Goal: Submit feedback/report problem

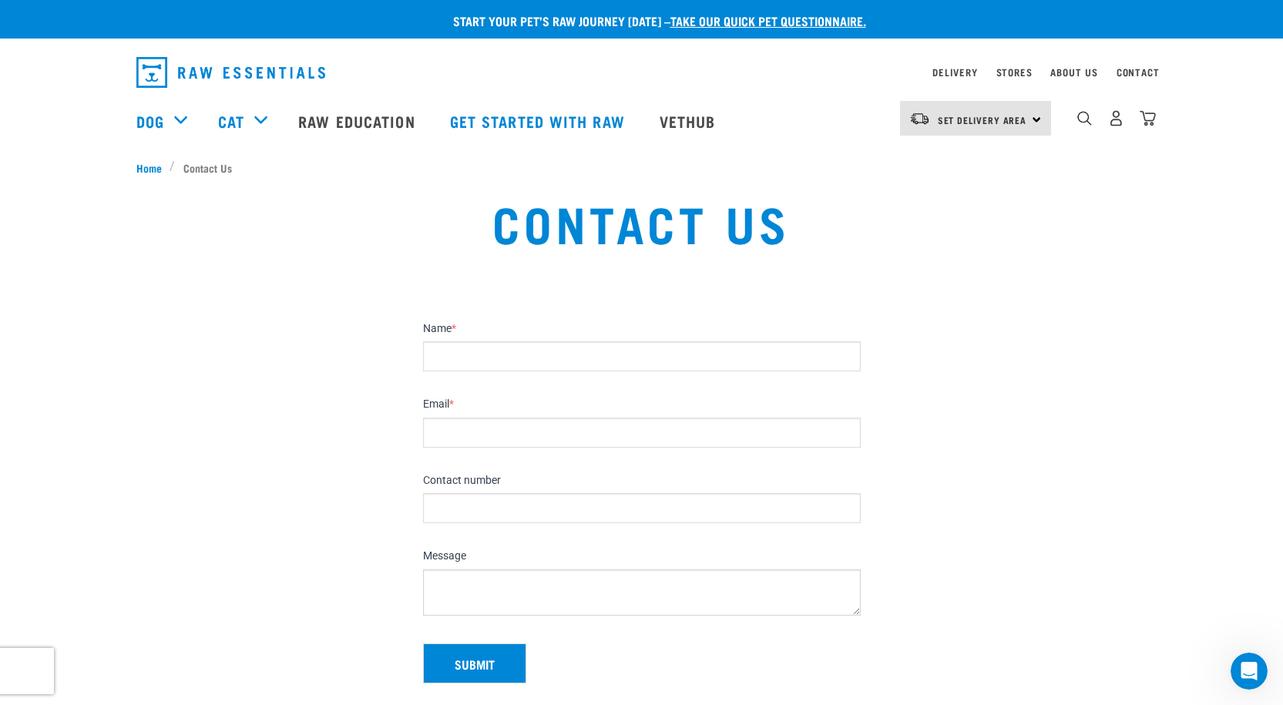
drag, startPoint x: 474, startPoint y: 357, endPoint x: 493, endPoint y: 374, distance: 25.7
click at [474, 357] on input "Name *" at bounding box center [642, 356] width 438 height 30
type input "Emma Kerr"
type input "ewebsolution.nz@gmail.com"
type input "0800592183"
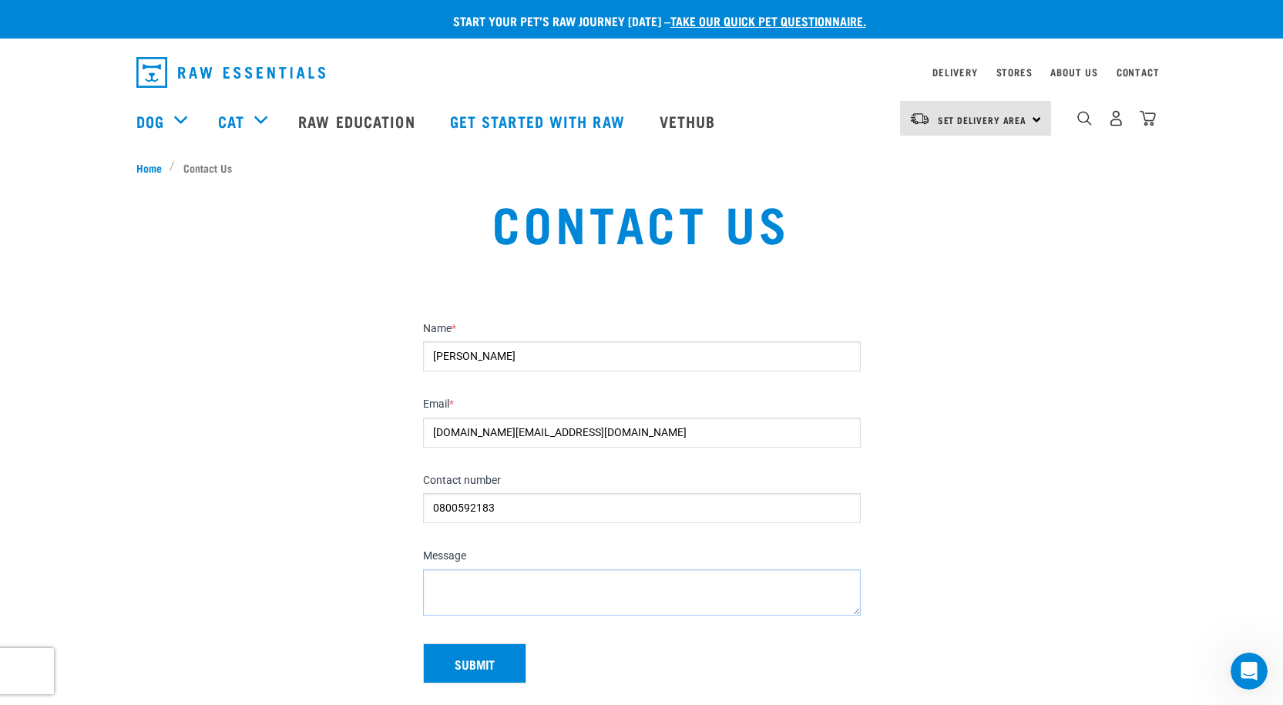
drag, startPoint x: 472, startPoint y: 582, endPoint x: 419, endPoint y: 585, distance: 53.3
click at [472, 582] on textarea "Message" at bounding box center [642, 592] width 438 height 46
paste textarea "Hi, I am contacting to see if you'd like to get more business leads and enquiri…"
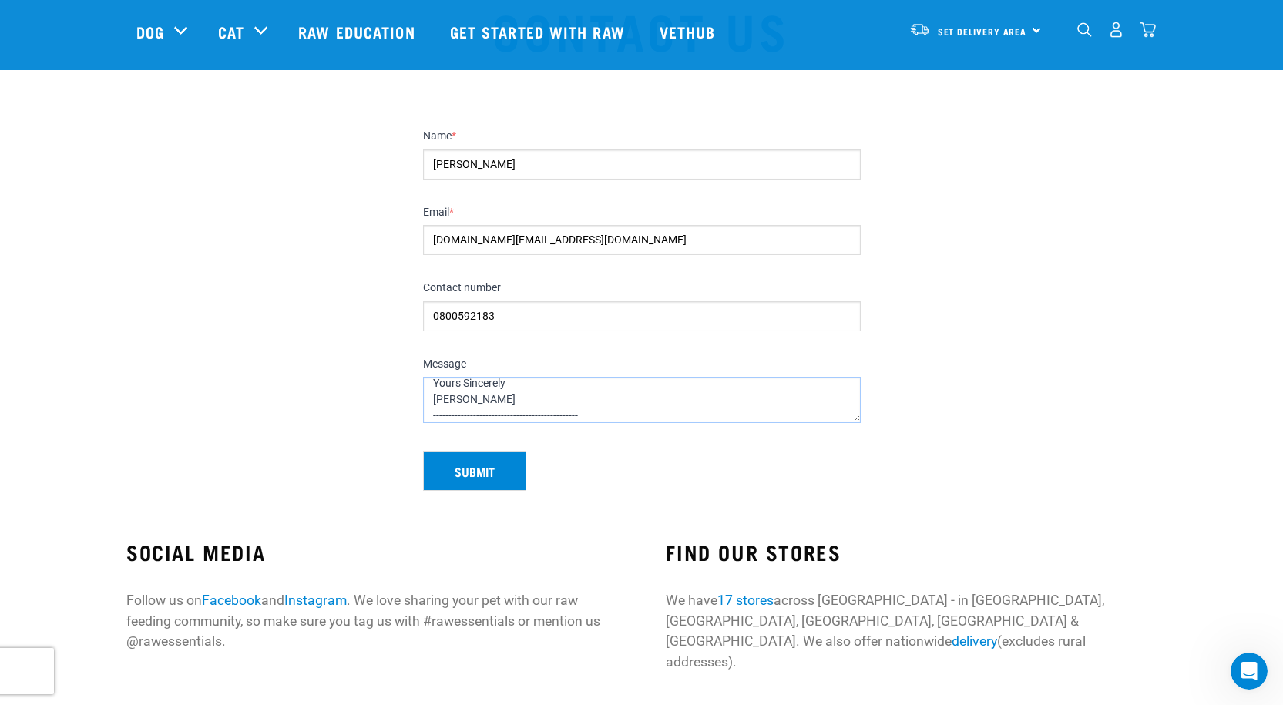
scroll to position [154, 0]
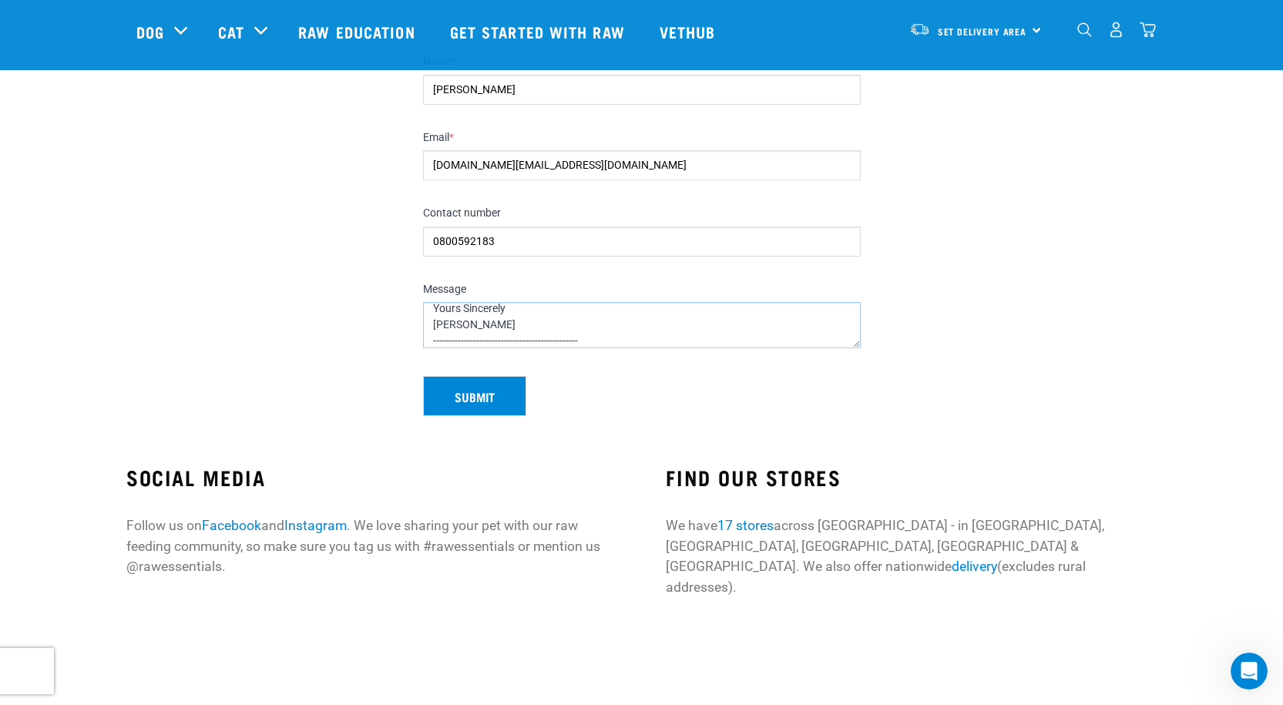
type textarea "Hi, I am contacting to see if you'd like to get more business leads and enquiri…"
click at [457, 399] on button "Submit" at bounding box center [474, 396] width 103 height 40
